Goal: Task Accomplishment & Management: Manage account settings

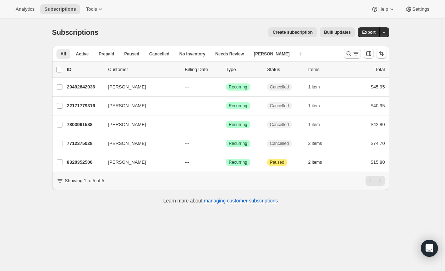
click at [352, 54] on icon "Search and filter results" at bounding box center [348, 53] width 7 height 7
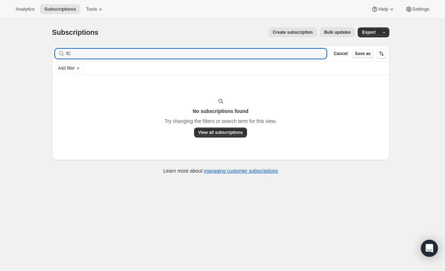
type input "f"
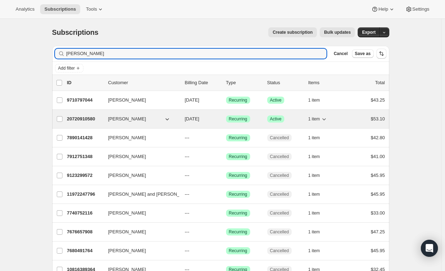
type input "[PERSON_NAME]"
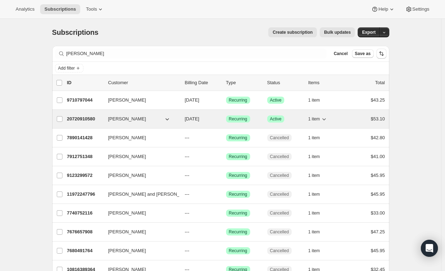
click at [345, 117] on div "20720910580 [PERSON_NAME] [DATE] Success Recurring Success Active 1 item $53.10" at bounding box center [226, 119] width 318 height 10
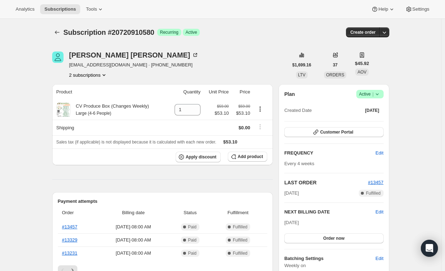
click at [378, 93] on icon at bounding box center [376, 93] width 7 height 7
click at [375, 117] on span "Cancel subscription" at bounding box center [372, 119] width 40 height 5
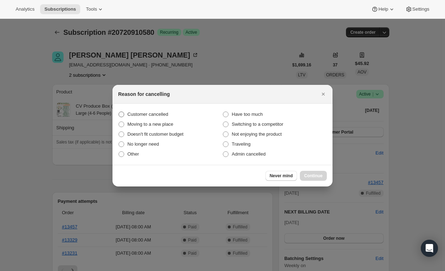
click at [125, 114] on label "Customer cancelled" at bounding box center [170, 114] width 104 height 10
click at [119, 112] on input "Customer cancelled" at bounding box center [118, 111] width 0 height 0
radio input "true"
click at [323, 175] on button "Continue" at bounding box center [313, 176] width 27 height 10
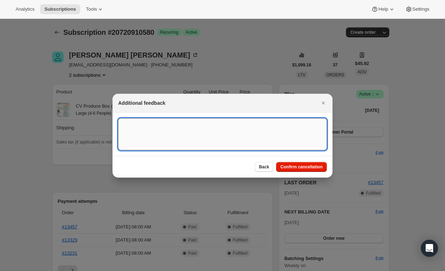
click at [189, 144] on textarea ":r5k:" at bounding box center [222, 134] width 209 height 32
type textarea "EMAIL REQUEST"
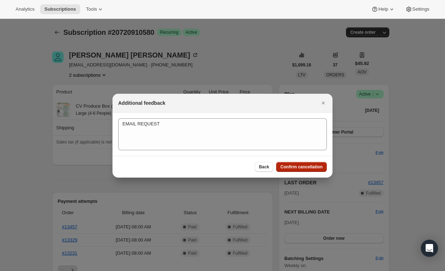
click at [320, 166] on span "Confirm cancellation" at bounding box center [301, 167] width 42 height 6
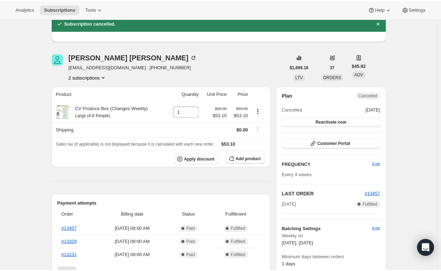
scroll to position [92, 0]
